Goal: Task Accomplishment & Management: Manage account settings

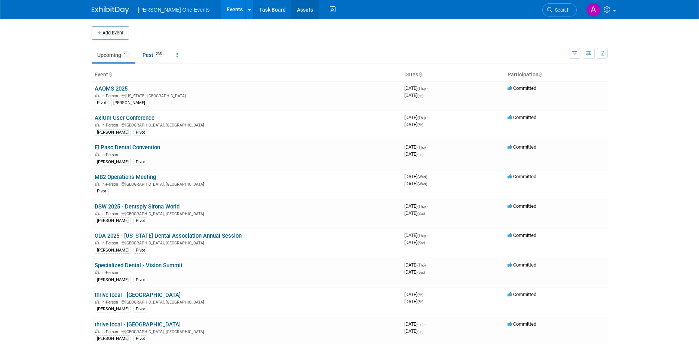
click at [295, 6] on link "Assets" at bounding box center [304, 9] width 27 height 19
click at [121, 267] on link "Specialized Dental - Vision Summit" at bounding box center [139, 265] width 88 height 7
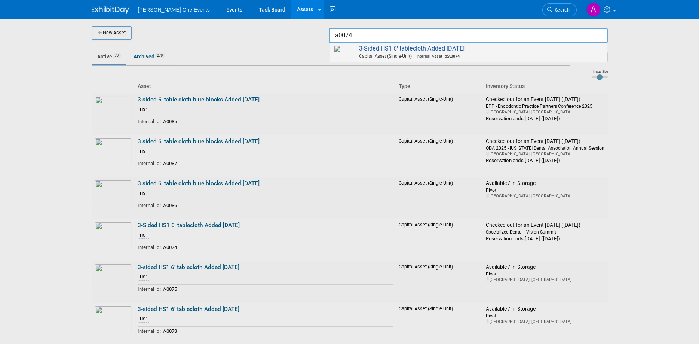
click at [457, 48] on span "3-Sided HS1 6' tablecloth Added June 2025 Capital Asset (Single-Unit) Internal …" at bounding box center [469, 52] width 270 height 15
type input "3-Sided HS1 6&#39; tablecloth Added June 2025"
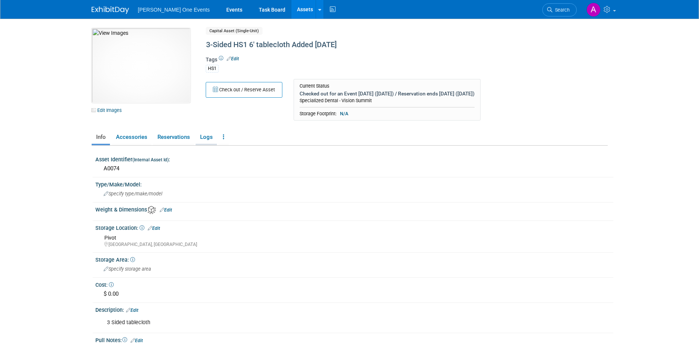
click at [204, 139] on link "Logs" at bounding box center [206, 137] width 21 height 13
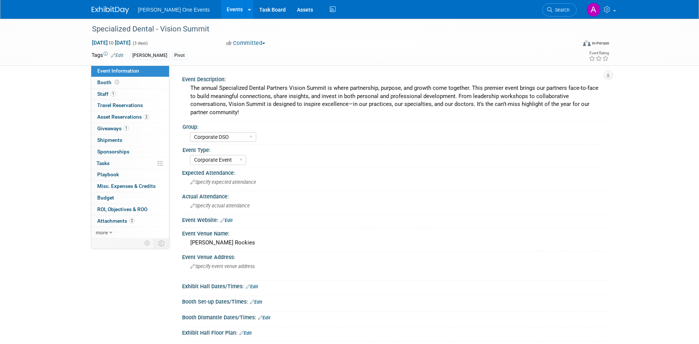
select select "Corporate DSO"
select select "Corporate Event"
click at [128, 115] on span "Asset Reservations 2" at bounding box center [123, 117] width 52 height 6
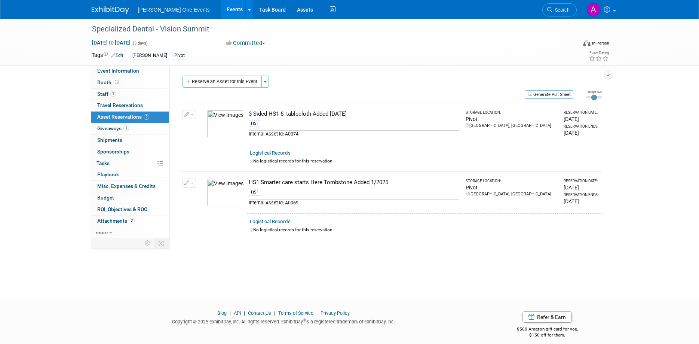
click at [273, 108] on td "3-Sided HS1 6' tablecloth Added June 2025 HS1 Internal Asset Id: A0074" at bounding box center [354, 124] width 215 height 42
click at [227, 125] on img at bounding box center [225, 124] width 37 height 28
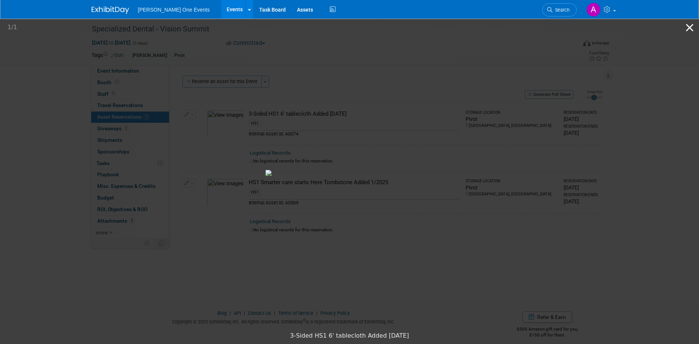
click at [686, 27] on button "Close gallery" at bounding box center [690, 28] width 19 height 18
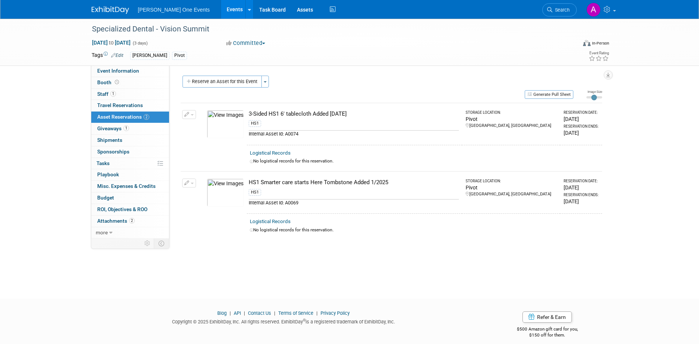
click at [279, 151] on link "Logistical Records" at bounding box center [270, 153] width 41 height 6
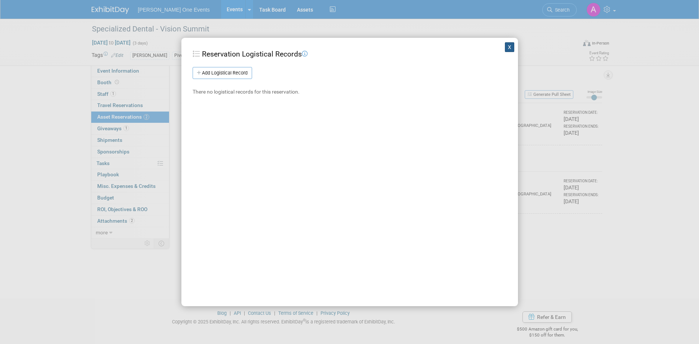
click at [509, 47] on button "X" at bounding box center [510, 47] width 10 height 10
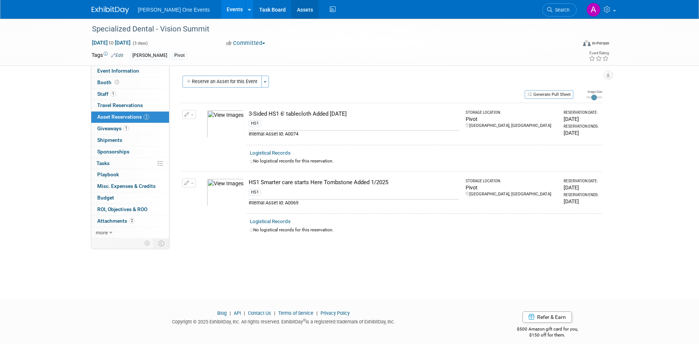
click at [292, 7] on link "Assets" at bounding box center [304, 9] width 27 height 19
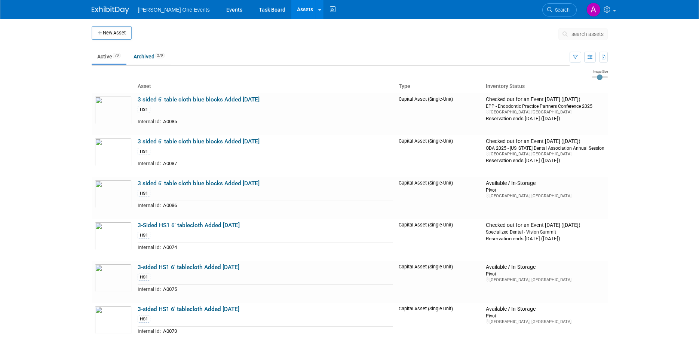
click at [578, 36] on span "search assets" at bounding box center [588, 34] width 32 height 6
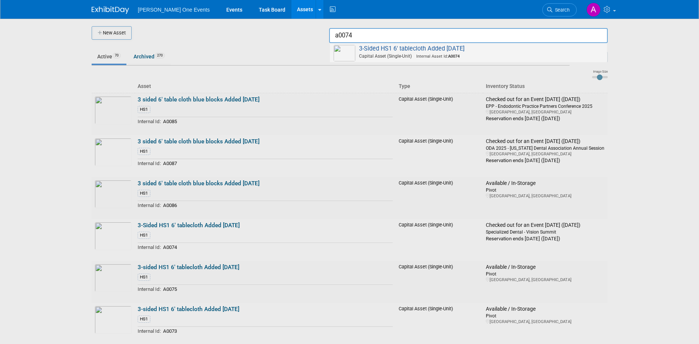
click at [484, 53] on span "Capital Asset (Single-Unit) Internal Asset Id: A0074" at bounding box center [470, 56] width 268 height 7
type input "3-Sided HS1 6&#39; tablecloth Added June 2025"
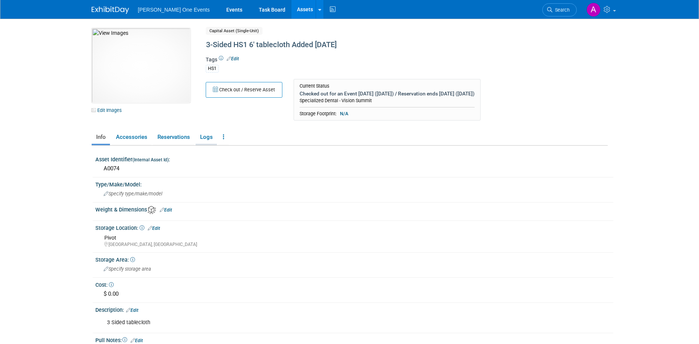
click at [207, 140] on link "Logs" at bounding box center [206, 137] width 21 height 13
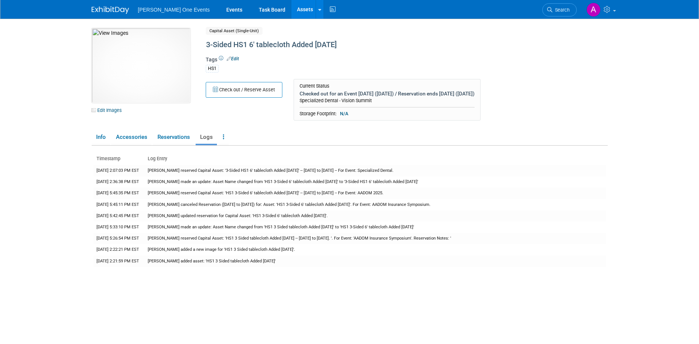
click at [155, 14] on ul "[PERSON_NAME] One Events Events Task Board Assets New Asset Search Assets" at bounding box center [237, 9] width 199 height 19
click at [154, 8] on span "[PERSON_NAME] One Events" at bounding box center [174, 10] width 72 height 6
click at [114, 13] on img at bounding box center [110, 9] width 37 height 7
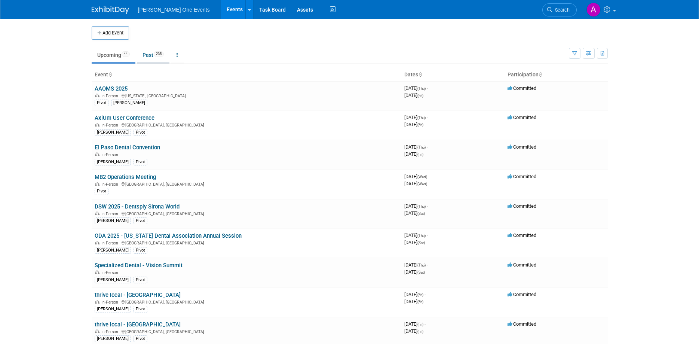
click at [150, 53] on link "Past 235" at bounding box center [153, 55] width 33 height 14
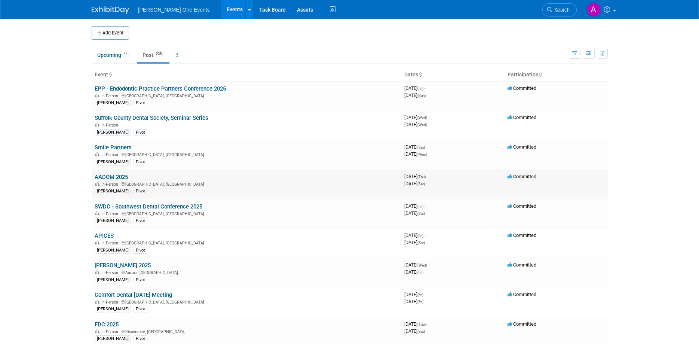
click at [113, 176] on link "AADOM 2025" at bounding box center [111, 177] width 33 height 7
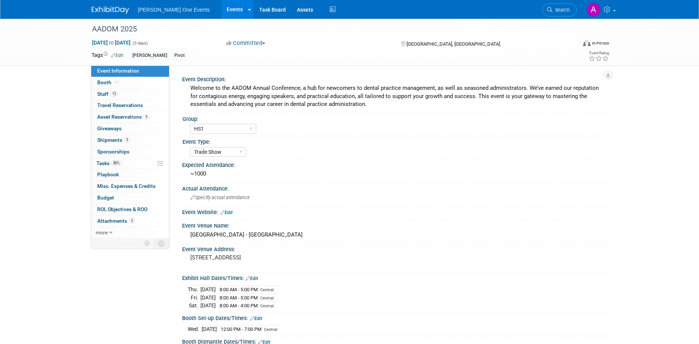
select select "HS1"
select select "Trade Show"
click at [116, 150] on span "Sponsorships 0" at bounding box center [113, 152] width 32 height 6
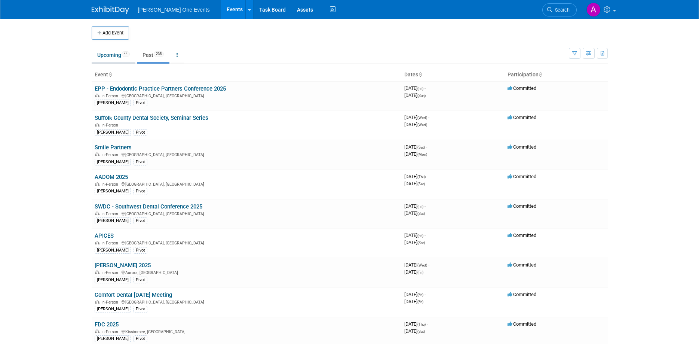
click at [107, 60] on link "Upcoming 44" at bounding box center [114, 55] width 44 height 14
